Goal: Download file/media

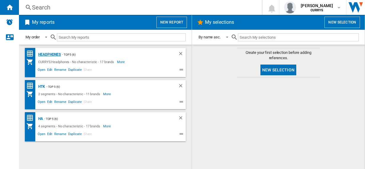
click at [47, 54] on div "Headphones" at bounding box center [49, 54] width 24 height 7
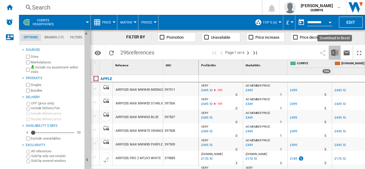
click at [335, 51] on img "Download in Excel" at bounding box center [335, 52] width 7 height 7
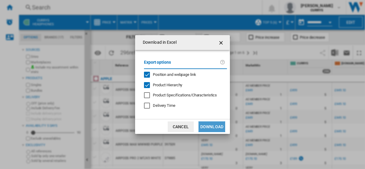
click at [212, 126] on button "Download" at bounding box center [212, 126] width 27 height 11
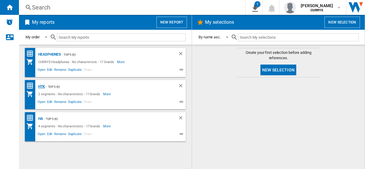
click at [41, 85] on div "HTK" at bounding box center [41, 86] width 8 height 7
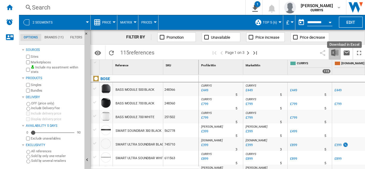
click at [335, 52] on img "Download in Excel" at bounding box center [335, 52] width 7 height 7
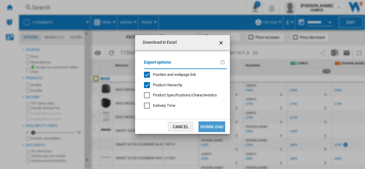
click at [213, 125] on button "Download" at bounding box center [212, 126] width 27 height 11
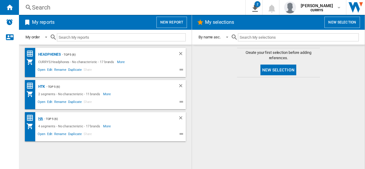
click at [40, 119] on div "HA" at bounding box center [40, 118] width 6 height 7
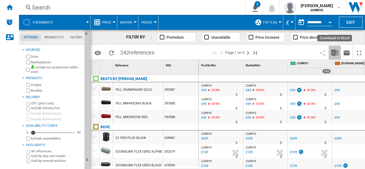
click at [335, 51] on img "Download in Excel" at bounding box center [335, 52] width 7 height 7
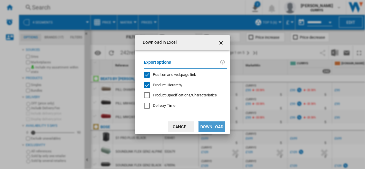
click at [214, 125] on button "Download" at bounding box center [212, 126] width 27 height 11
